Goal: Transaction & Acquisition: Purchase product/service

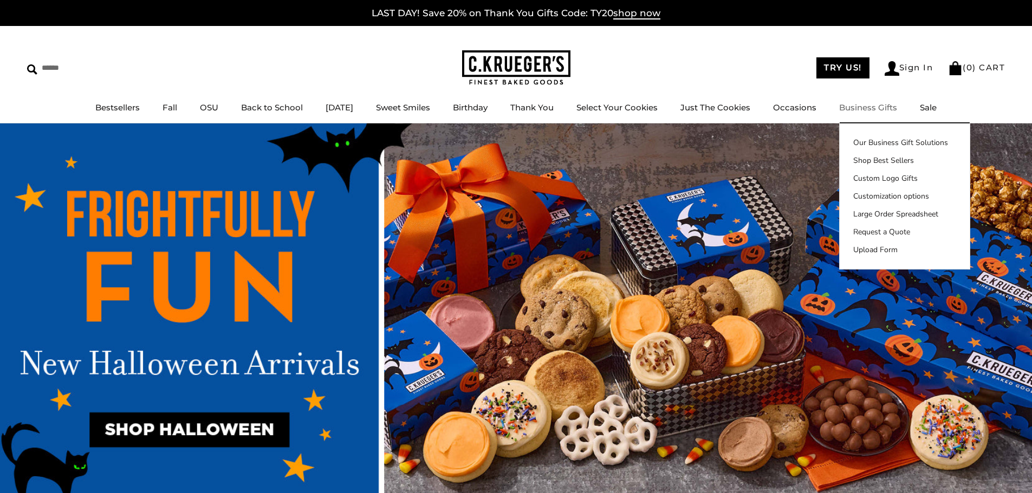
click at [885, 106] on link "Business Gifts" at bounding box center [868, 107] width 58 height 10
